Goal: Task Accomplishment & Management: Complete application form

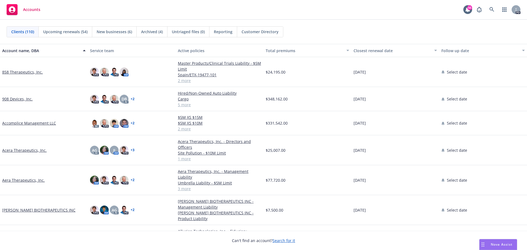
click at [23, 32] on span "Clients (110)" at bounding box center [22, 32] width 23 height 6
click at [489, 8] on icon at bounding box center [491, 9] width 5 height 5
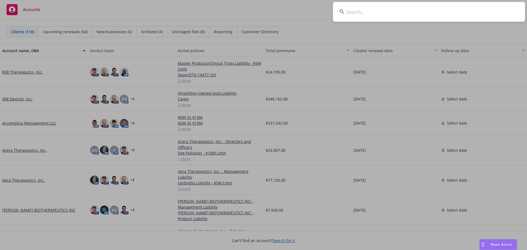
click at [423, 19] on input at bounding box center [429, 12] width 192 height 20
type input "volition"
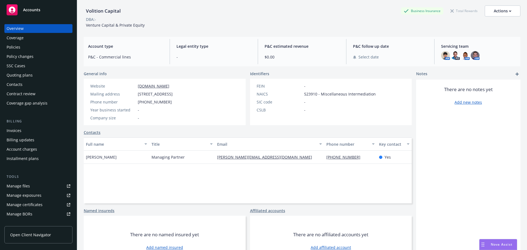
scroll to position [27, 0]
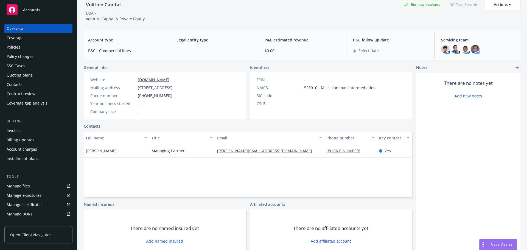
click at [93, 127] on link "Contacts" at bounding box center [92, 126] width 17 height 6
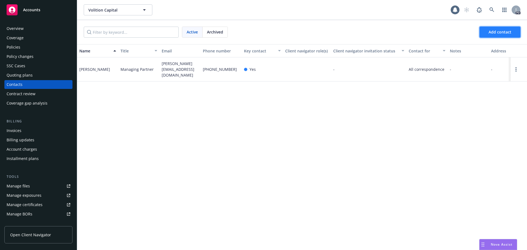
click at [499, 30] on span "Add contact" at bounding box center [500, 31] width 23 height 5
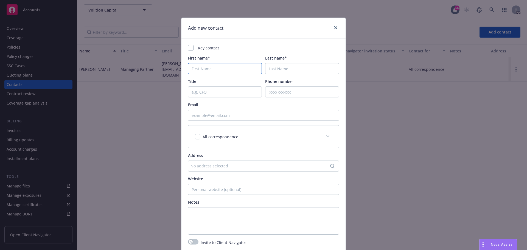
click at [211, 70] on input "First name*" at bounding box center [225, 68] width 74 height 11
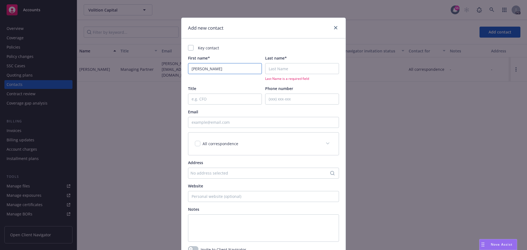
type input "[PERSON_NAME]"
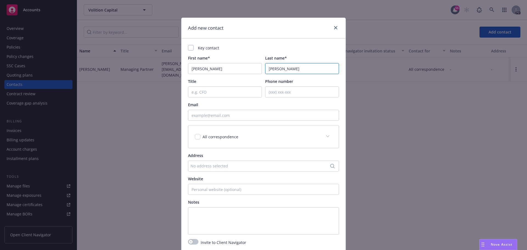
type input "[PERSON_NAME]"
type input "COO/CFO"
click at [224, 113] on input "Email" at bounding box center [263, 115] width 151 height 11
type input "[PERSON_NAME][EMAIL_ADDRESS][DOMAIN_NAME]"
click at [263, 140] on div "All correspondence" at bounding box center [263, 136] width 150 height 23
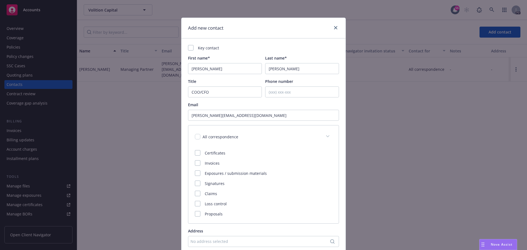
click at [262, 139] on div "All correspondence" at bounding box center [257, 137] width 124 height 6
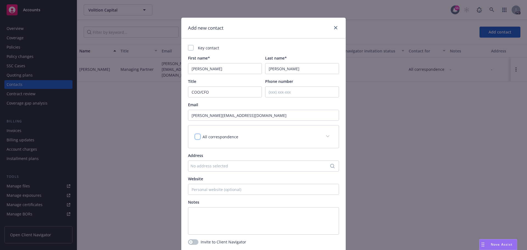
click at [195, 135] on input "checkbox" at bounding box center [197, 136] width 5 height 5
checkbox input "true"
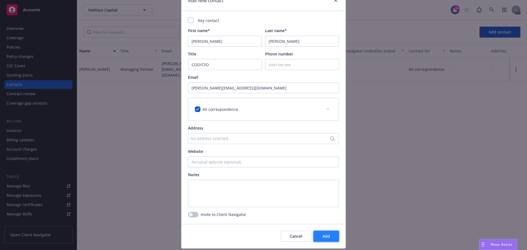
click at [314, 236] on button "Add" at bounding box center [326, 236] width 26 height 11
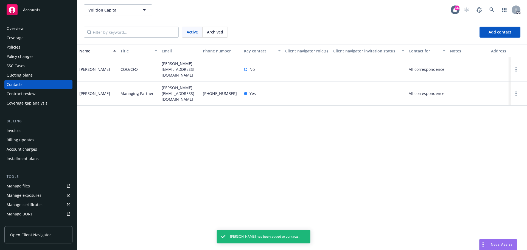
click at [246, 70] on div at bounding box center [245, 69] width 3 height 3
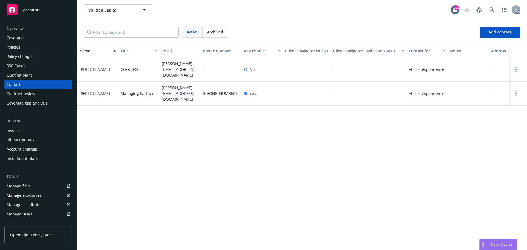
click at [514, 69] on link "Open options" at bounding box center [516, 69] width 7 height 7
click at [465, 38] on link "Edit contact" at bounding box center [481, 37] width 62 height 11
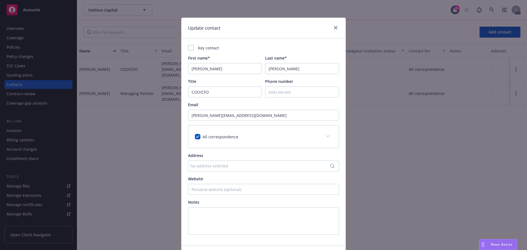
scroll to position [38, 0]
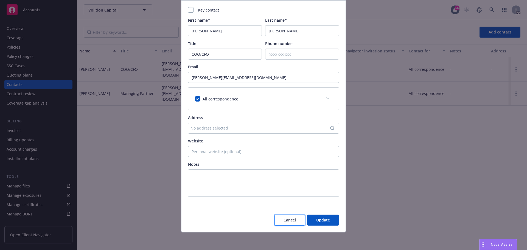
click at [287, 220] on span "Cancel" at bounding box center [290, 219] width 12 height 5
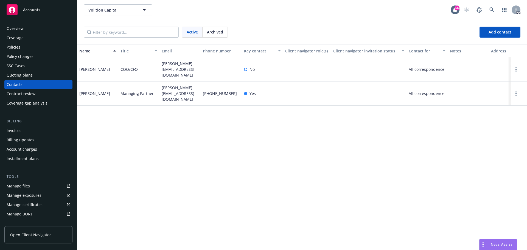
click at [49, 29] on div "Overview" at bounding box center [39, 28] width 64 height 9
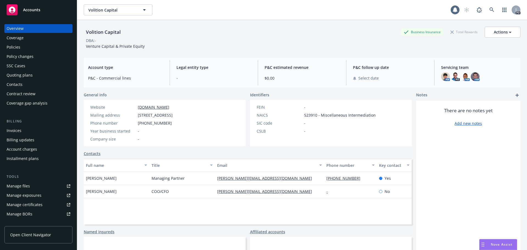
click at [39, 36] on div "Coverage" at bounding box center [39, 37] width 64 height 9
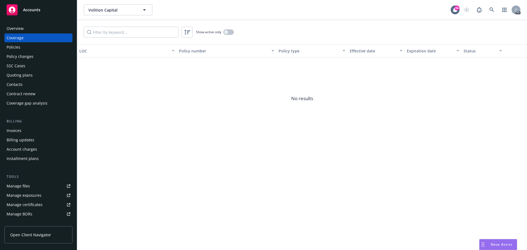
click at [36, 45] on div "Policies" at bounding box center [39, 47] width 64 height 9
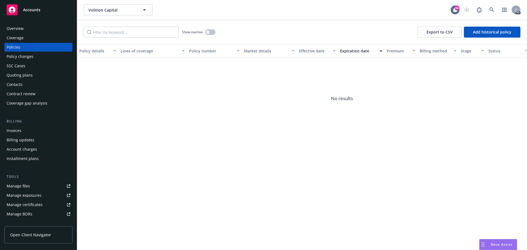
click at [36, 29] on div "Overview" at bounding box center [39, 28] width 64 height 9
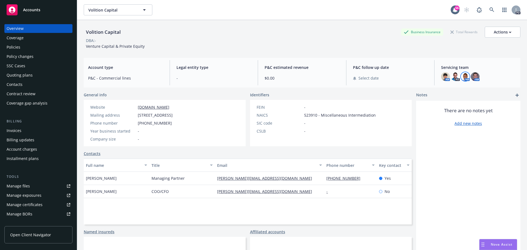
click at [464, 76] on img at bounding box center [465, 76] width 9 height 9
click at [441, 75] on img at bounding box center [445, 76] width 9 height 9
click at [471, 76] on img at bounding box center [475, 76] width 9 height 9
click at [418, 60] on div "P&C follow up date Select date" at bounding box center [391, 72] width 84 height 25
